Goal: Information Seeking & Learning: Learn about a topic

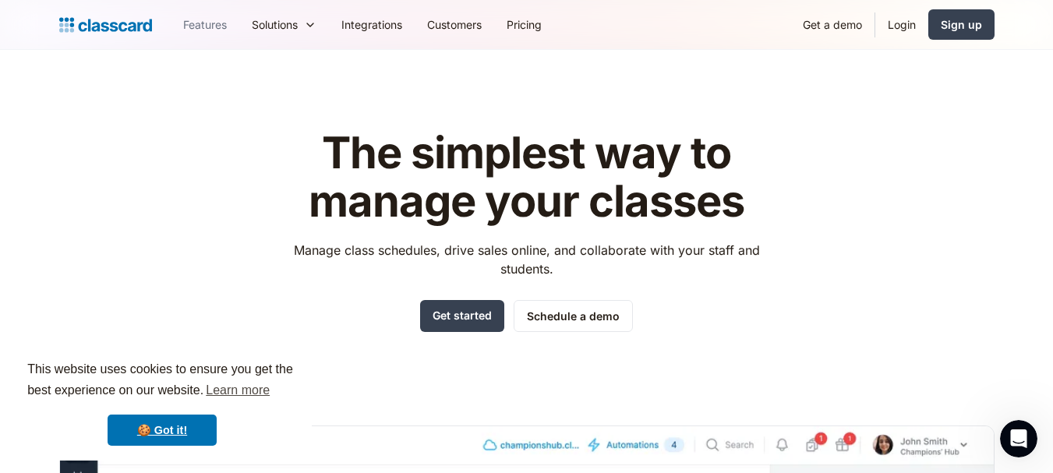
click at [213, 35] on link "Features" at bounding box center [205, 24] width 69 height 35
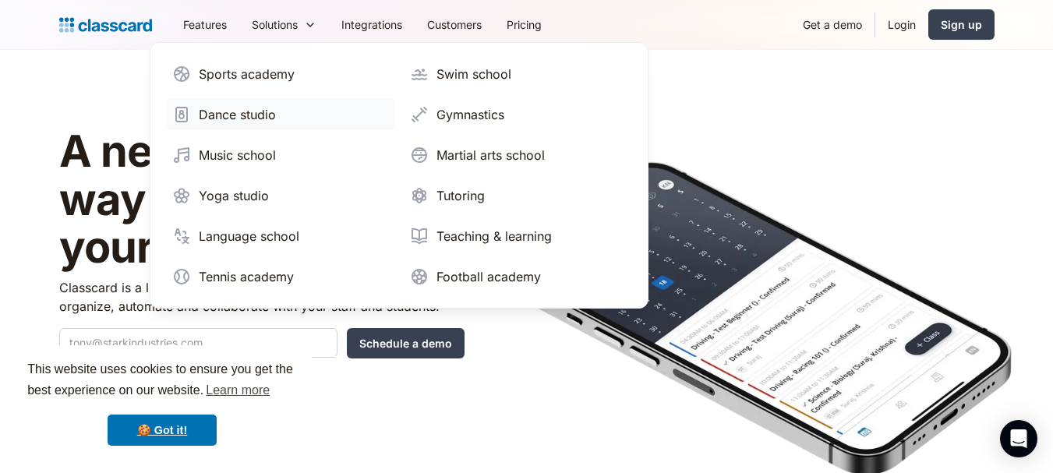
click at [238, 112] on div "Dance studio" at bounding box center [237, 114] width 77 height 19
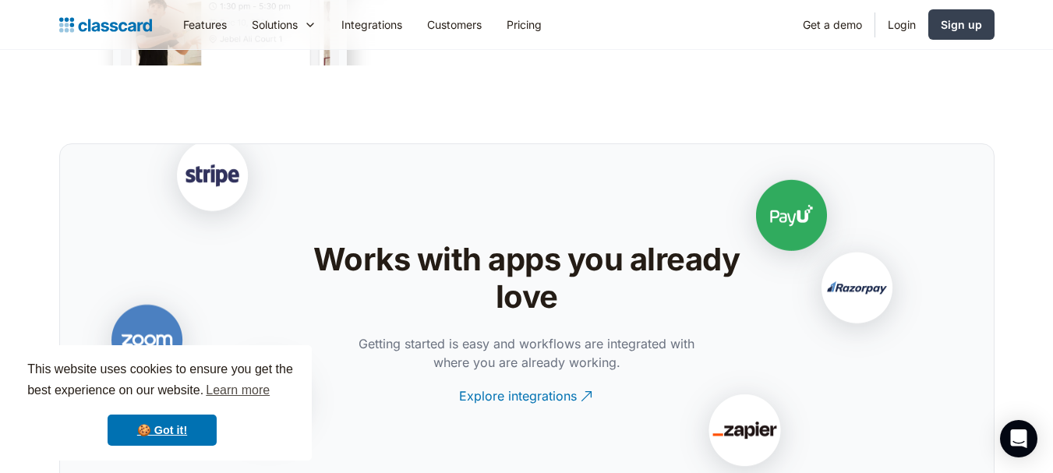
scroll to position [3170, 0]
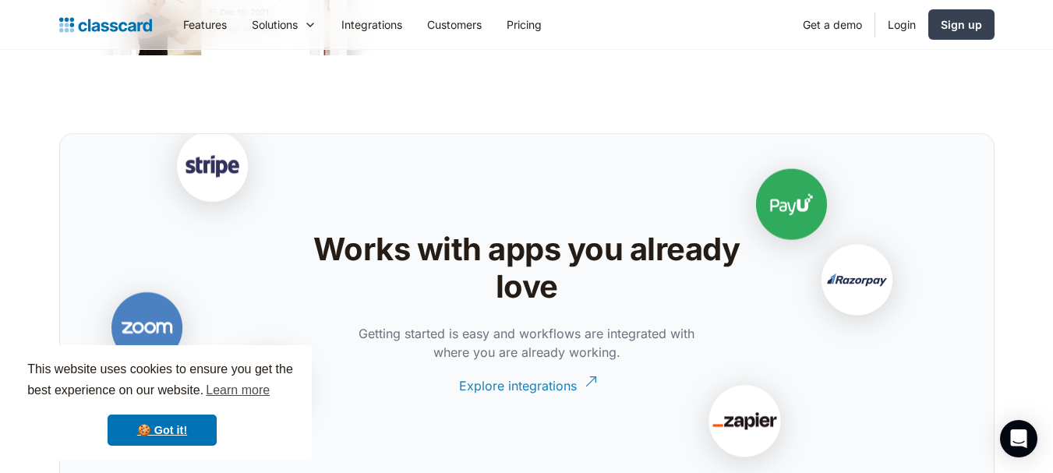
click at [491, 387] on div "Explore integrations" at bounding box center [518, 380] width 118 height 30
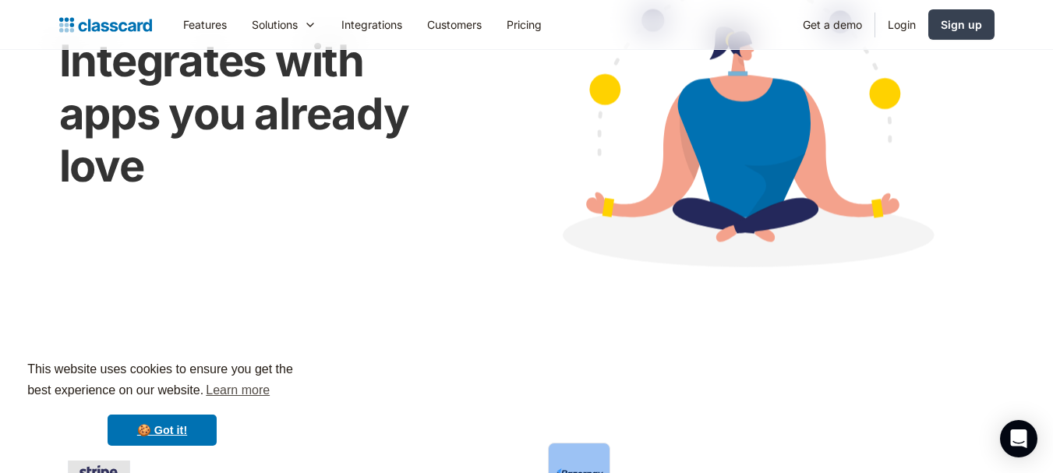
scroll to position [210, 0]
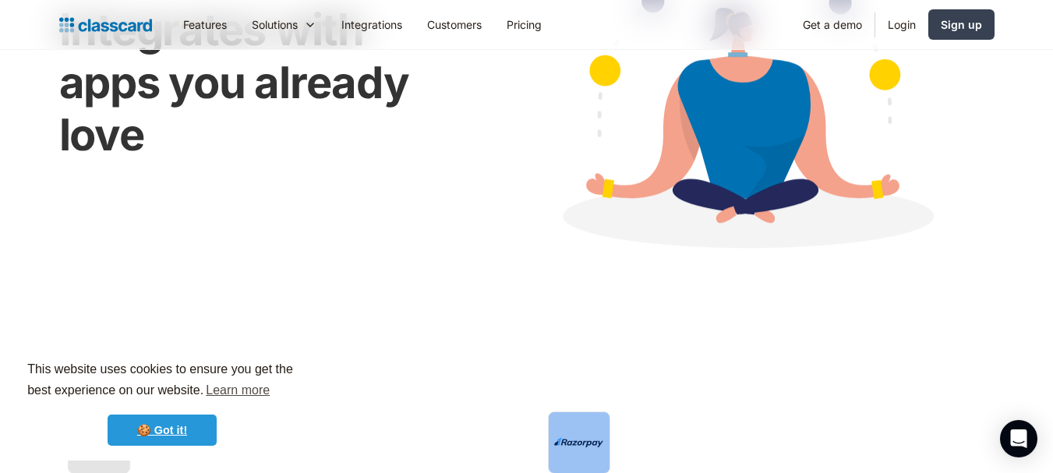
click at [149, 424] on link "🍪 Got it!" at bounding box center [162, 430] width 109 height 31
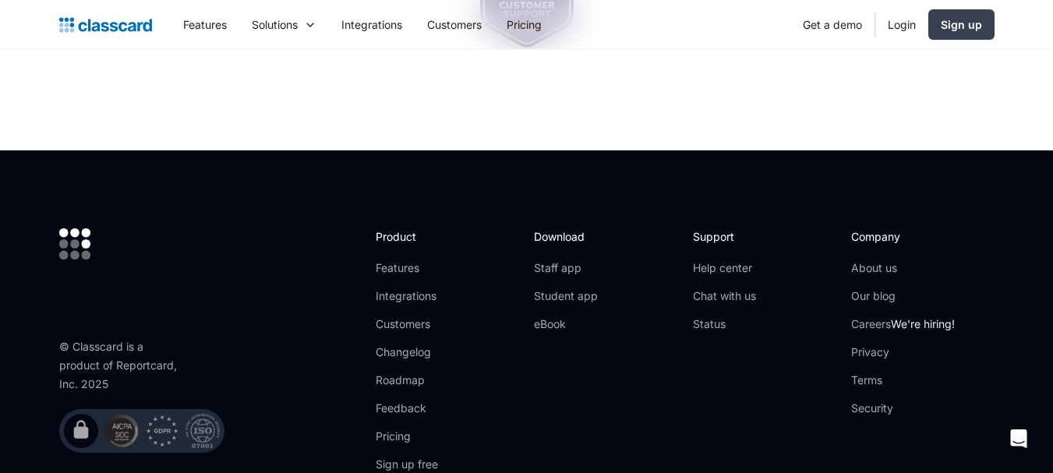
scroll to position [3628, 0]
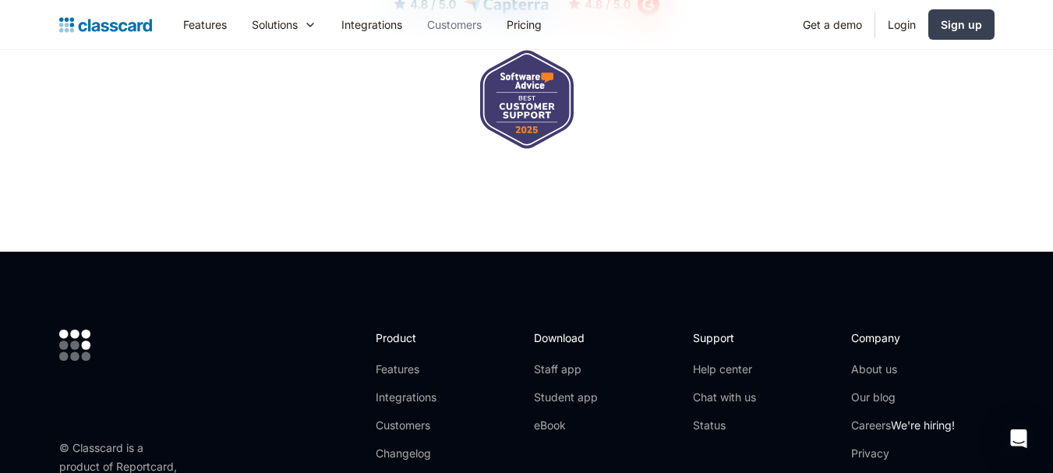
click at [461, 29] on link "Customers" at bounding box center [454, 24] width 79 height 35
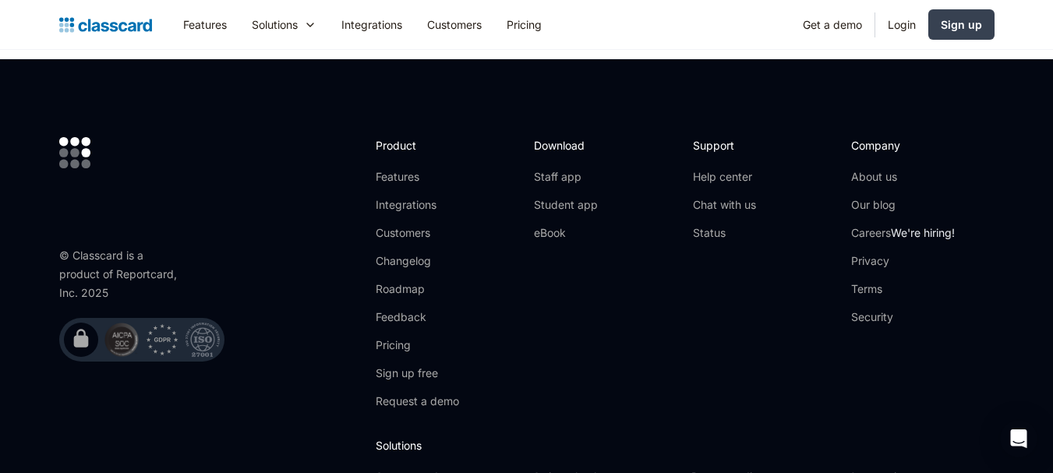
scroll to position [1950, 0]
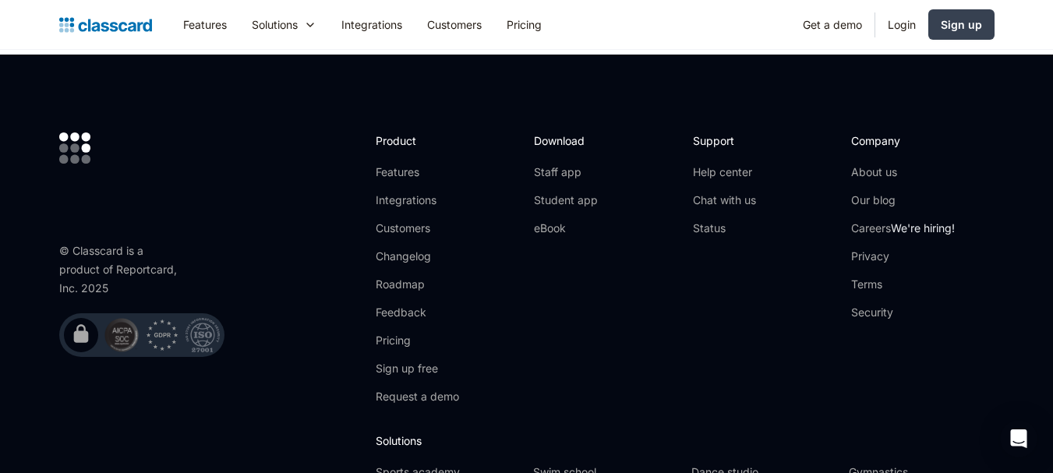
drag, startPoint x: 1059, startPoint y: 63, endPoint x: 1064, endPoint y: 400, distance: 336.7
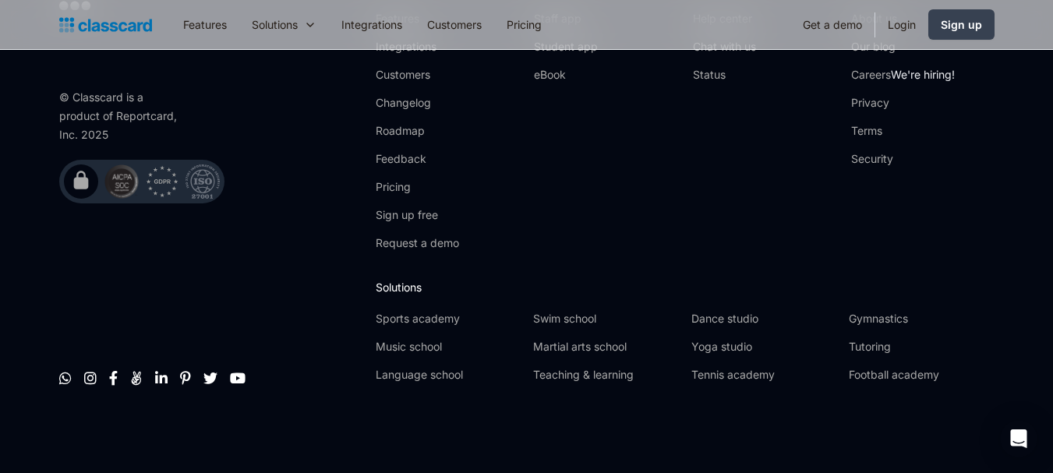
scroll to position [383, 0]
